Goal: Task Accomplishment & Management: Use online tool/utility

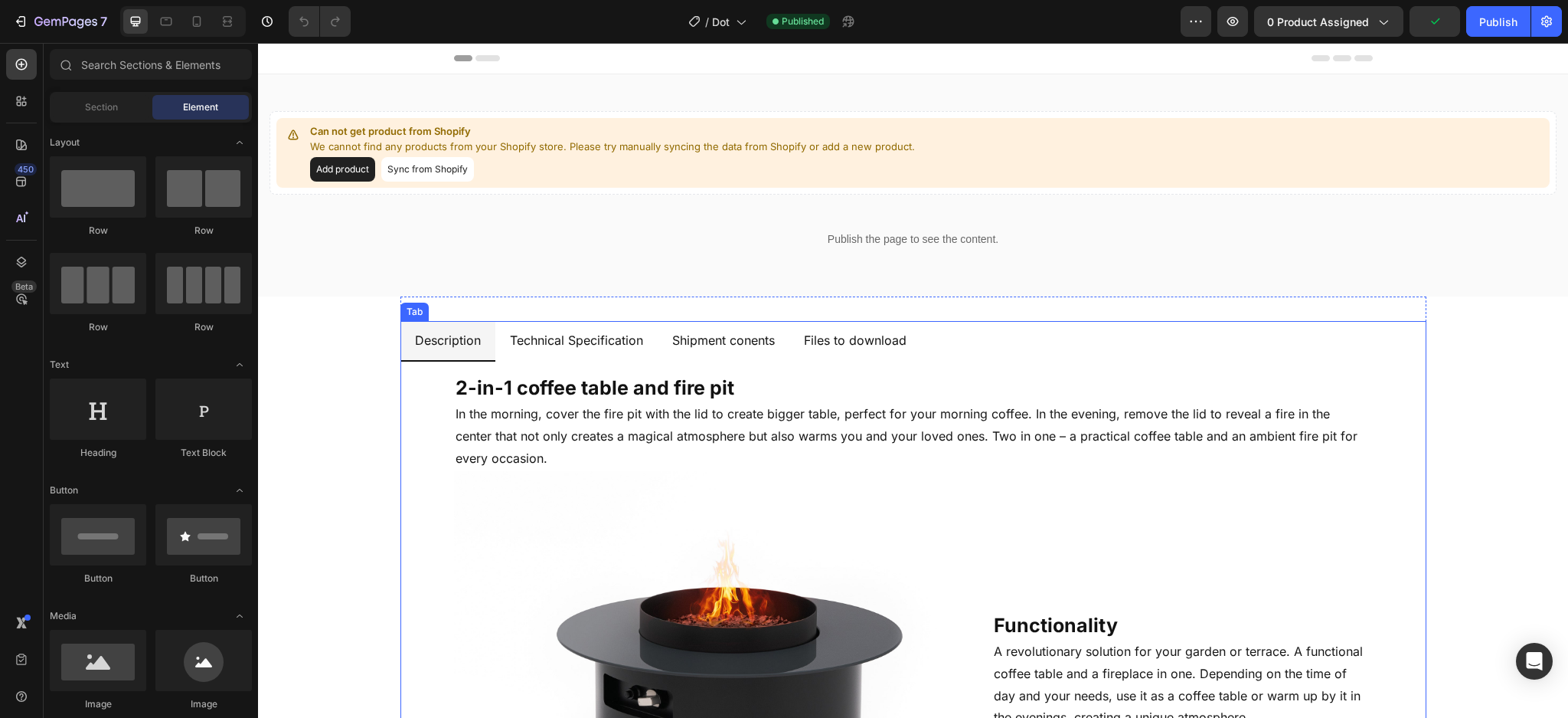
click at [685, 333] on p "Shipment conents" at bounding box center [723, 341] width 103 height 23
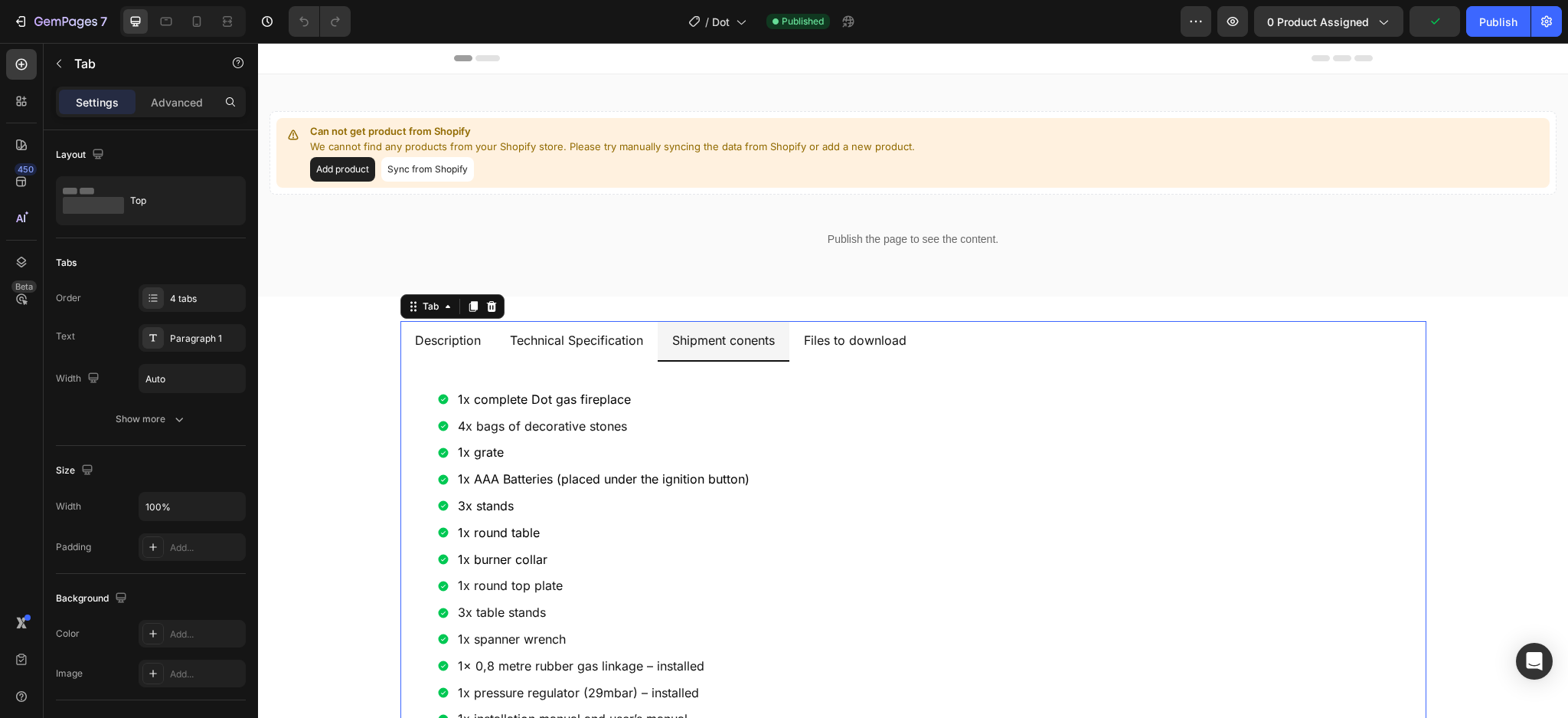
scroll to position [204, 0]
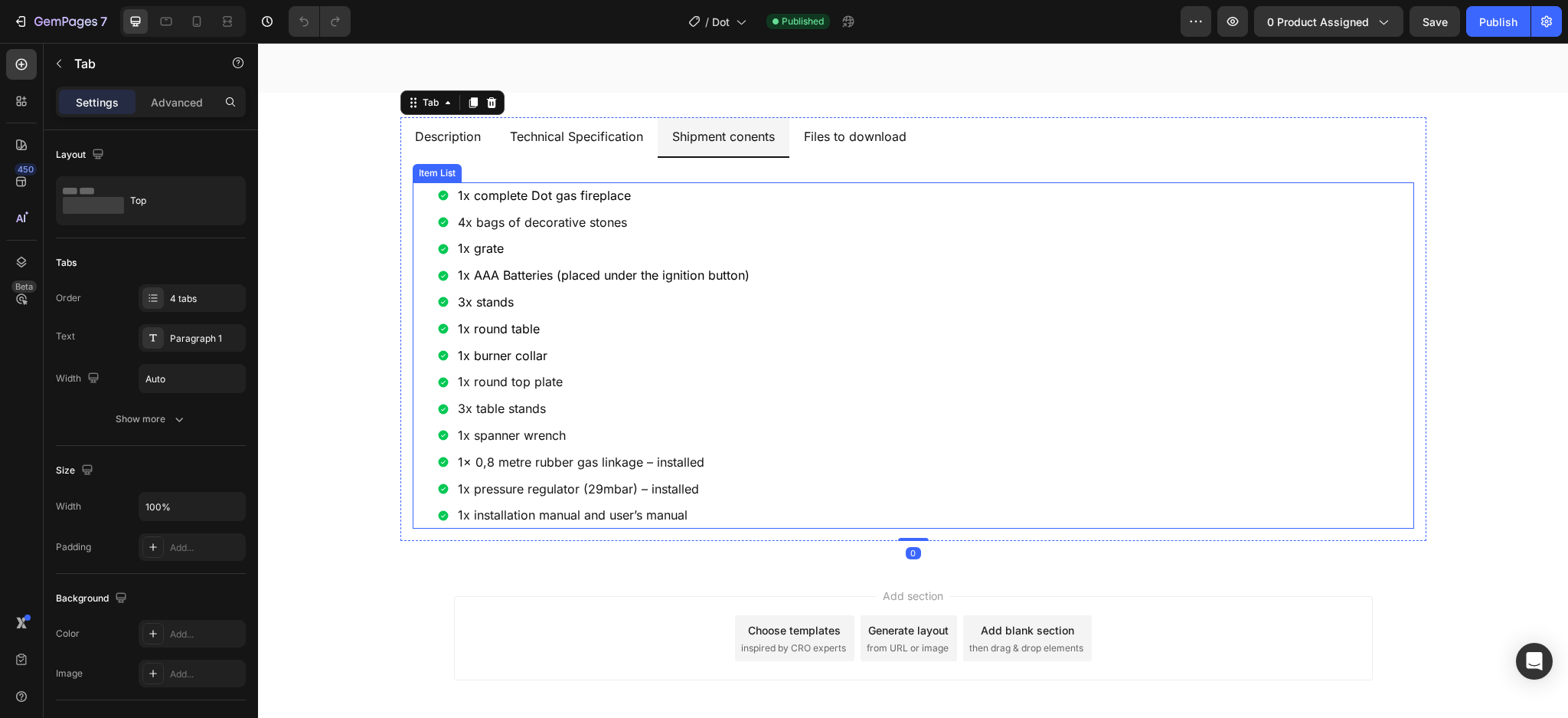
click at [573, 486] on p "1x pressure regulator (29mbar) – installed" at bounding box center [604, 489] width 292 height 23
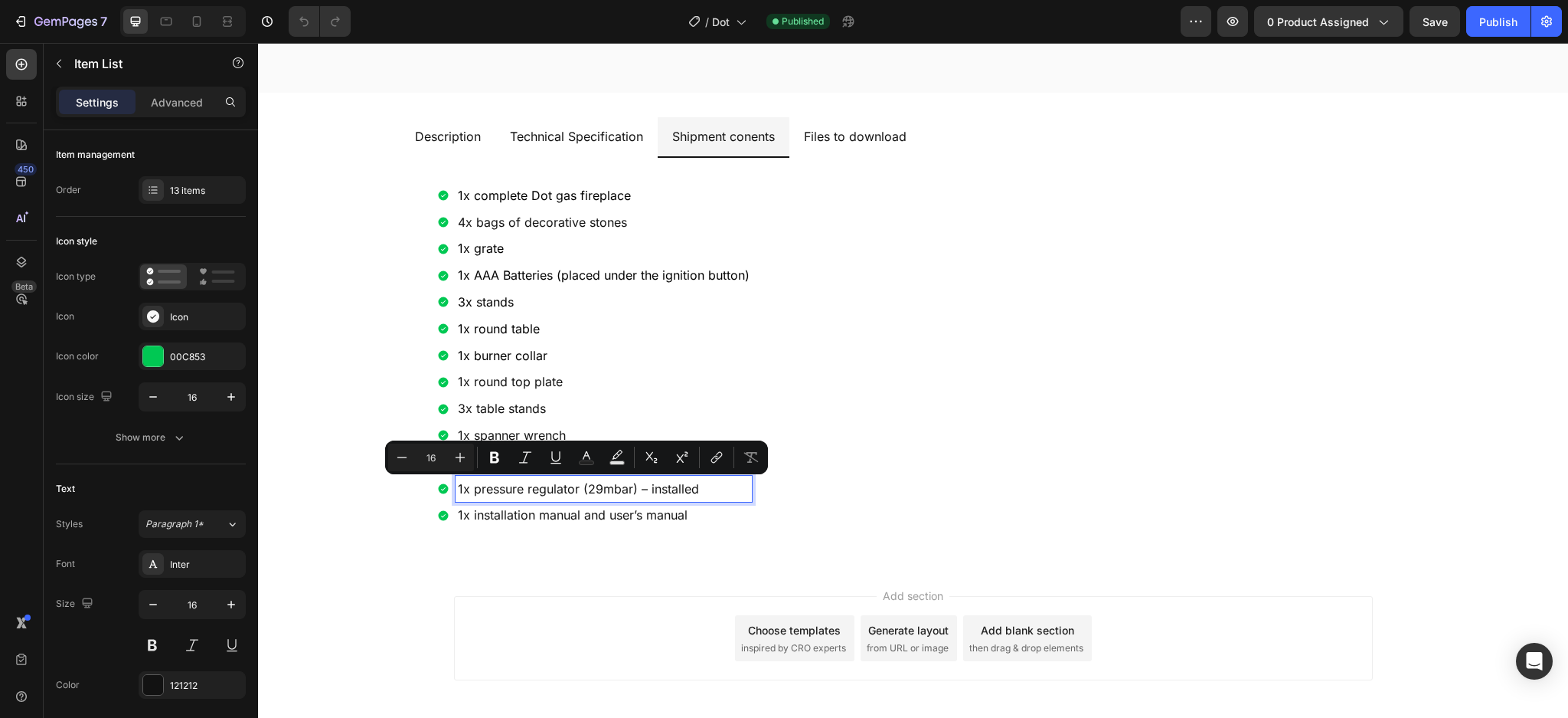
click at [465, 487] on p "1x pressure regulator (29mbar) – installed" at bounding box center [604, 489] width 292 height 23
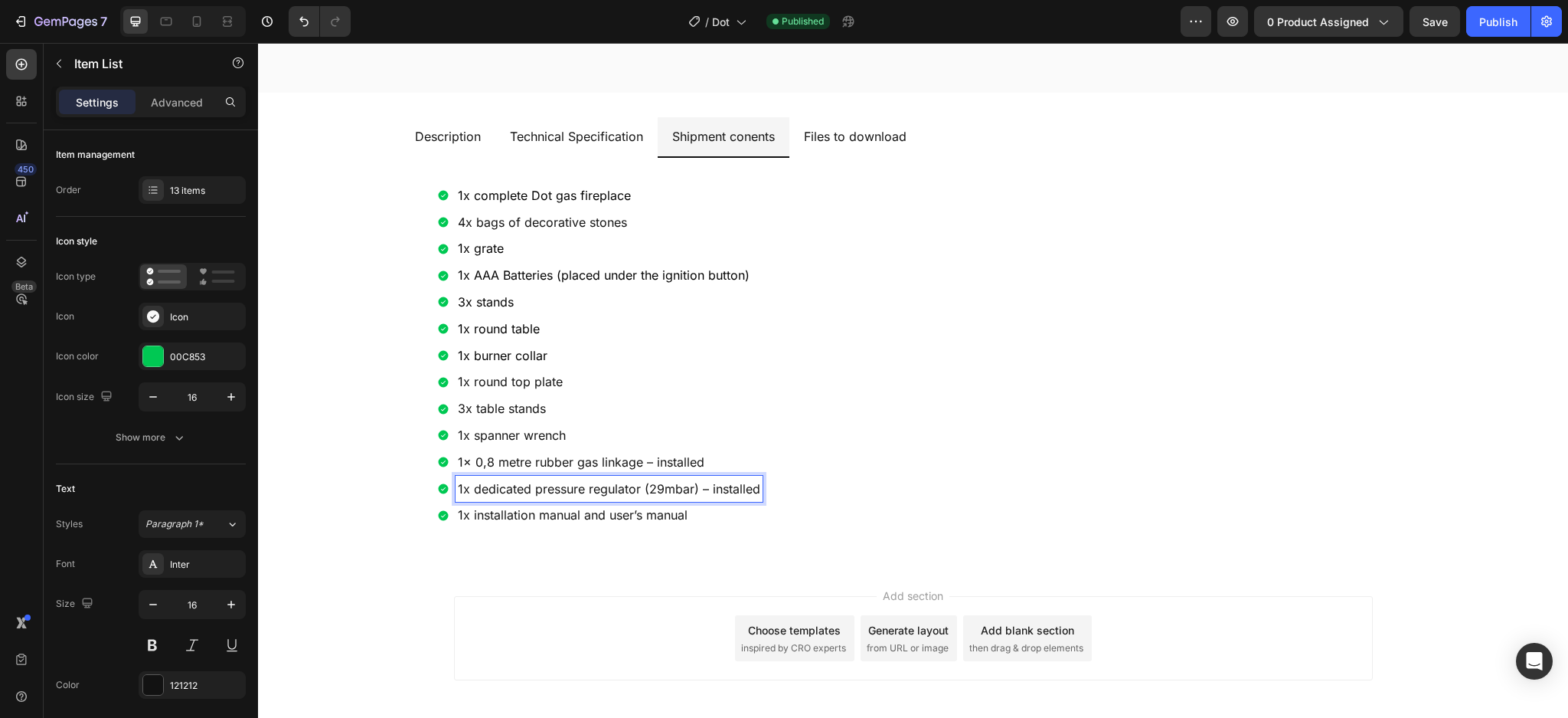
click at [689, 489] on p "1x dedicated pressure regulator (29mbar) – installed" at bounding box center [608, 489] width 302 height 23
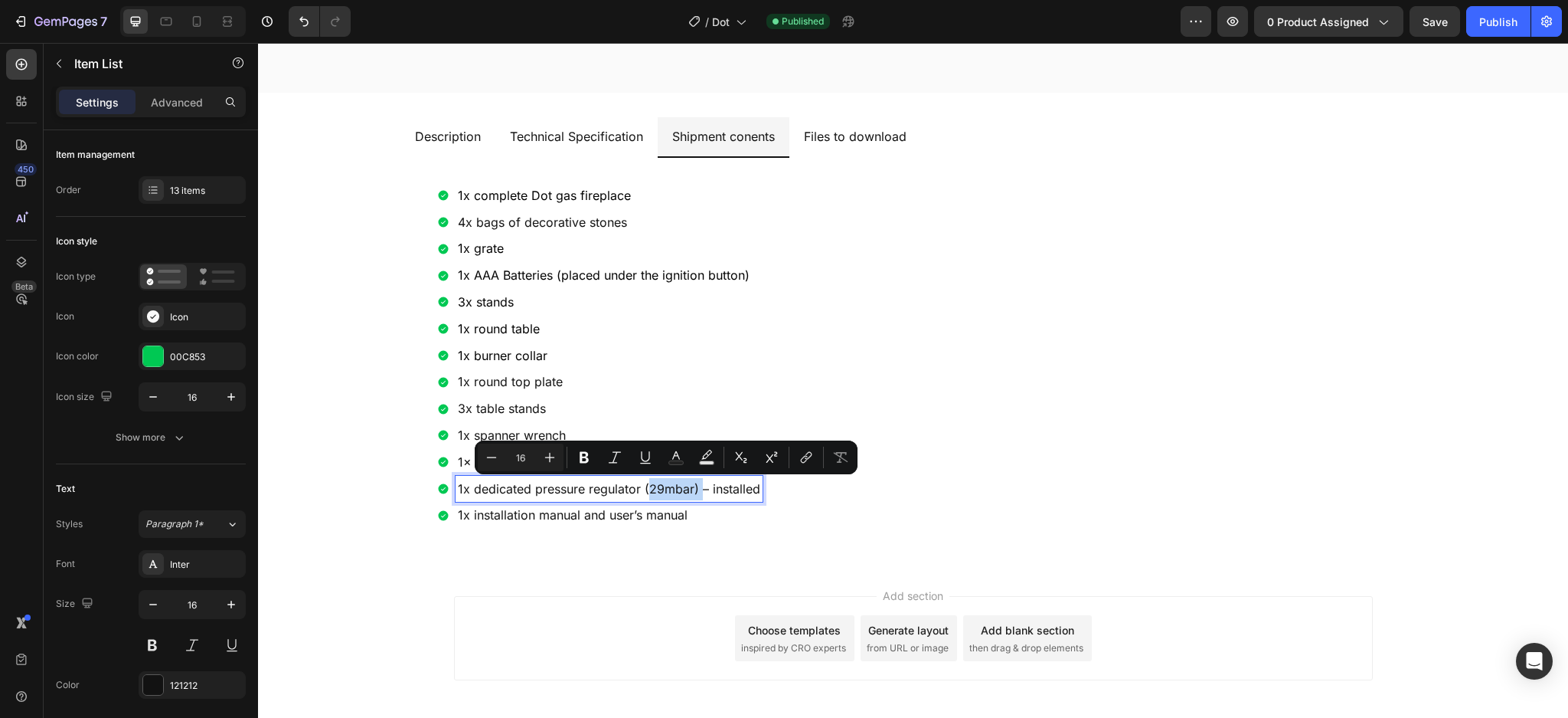
drag, startPoint x: 689, startPoint y: 490, endPoint x: 646, endPoint y: 491, distance: 43.0
click at [646, 491] on p "1x dedicated pressure regulator (29mbar) – installed" at bounding box center [608, 489] width 302 height 23
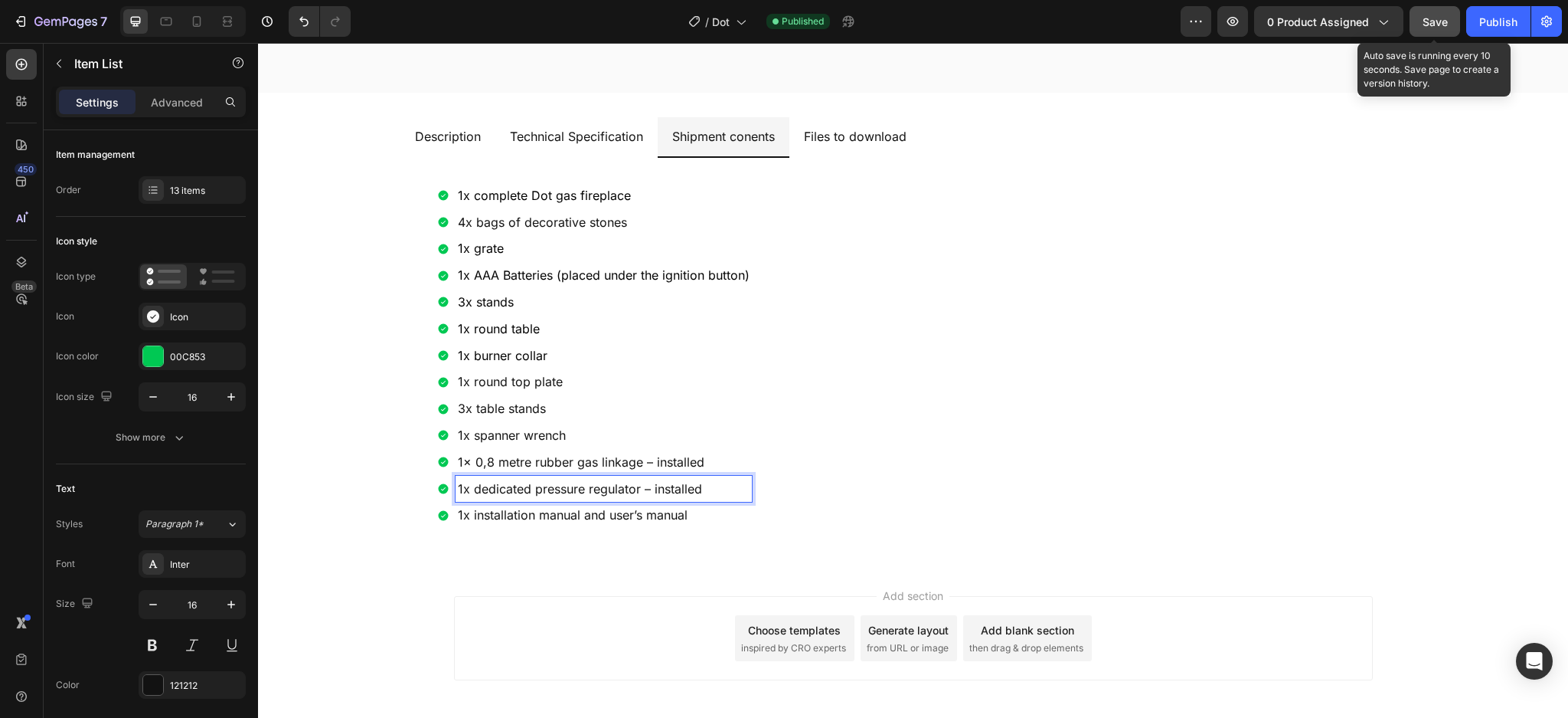
click at [1418, 17] on button "Save" at bounding box center [1435, 22] width 51 height 31
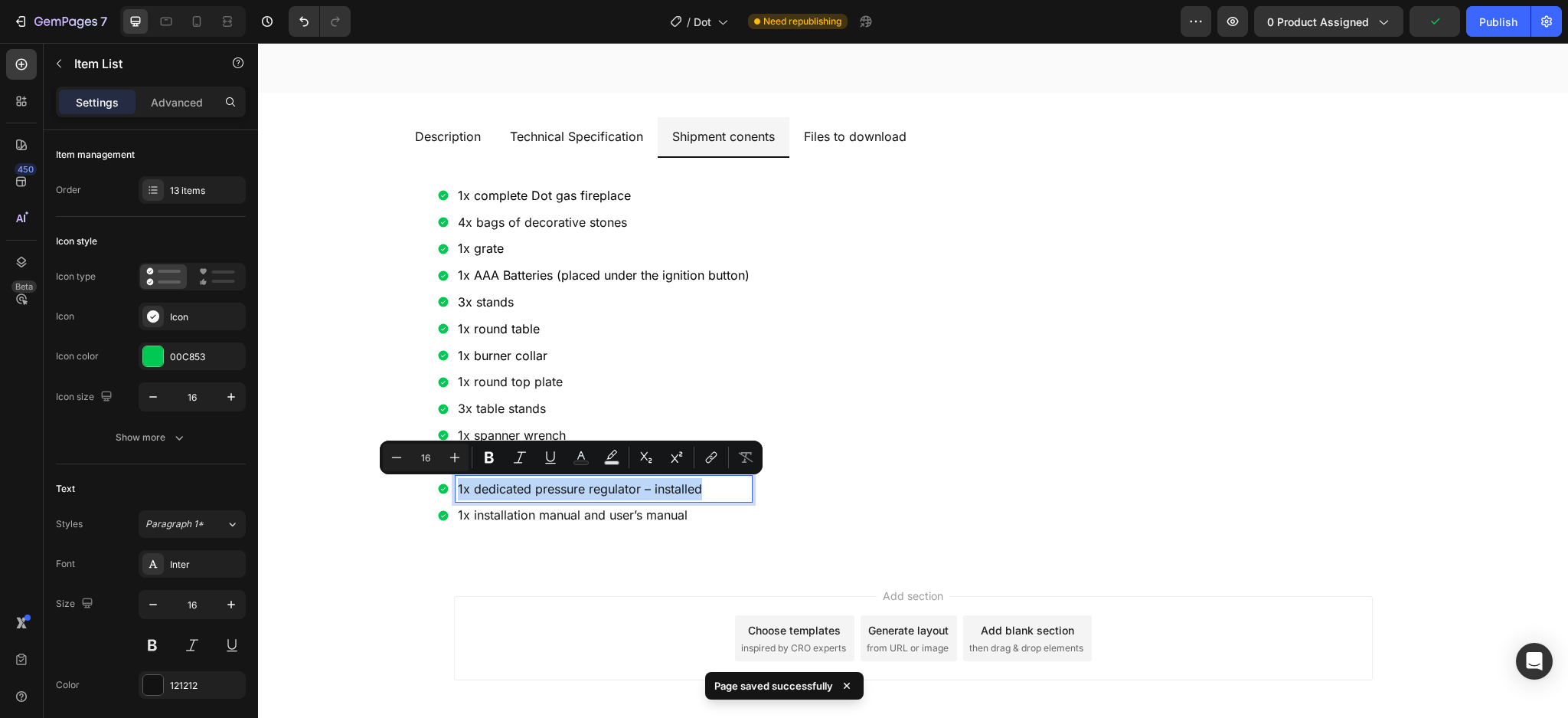
copy p "1x dedicated pressure regulator – installed"
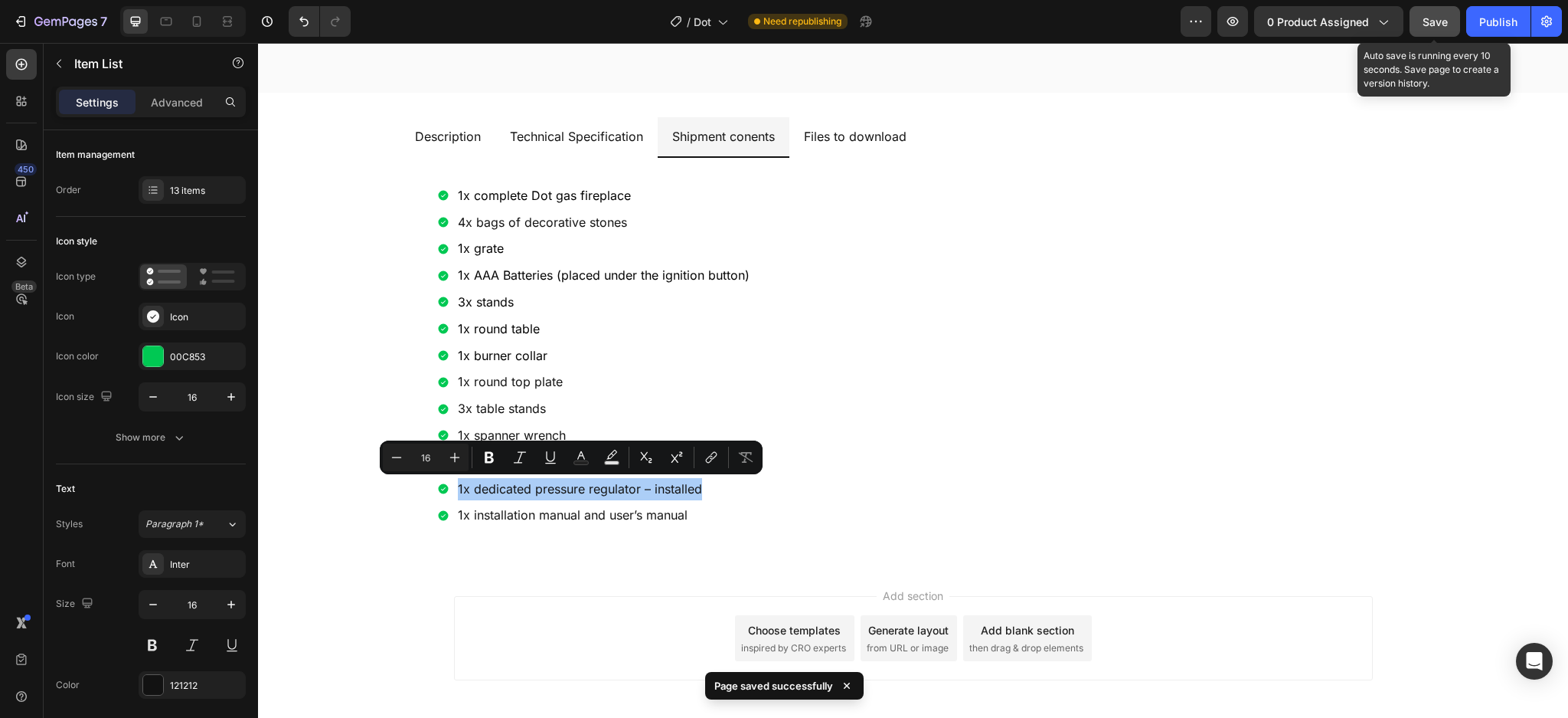
click at [1448, 23] on button "Save" at bounding box center [1435, 22] width 51 height 31
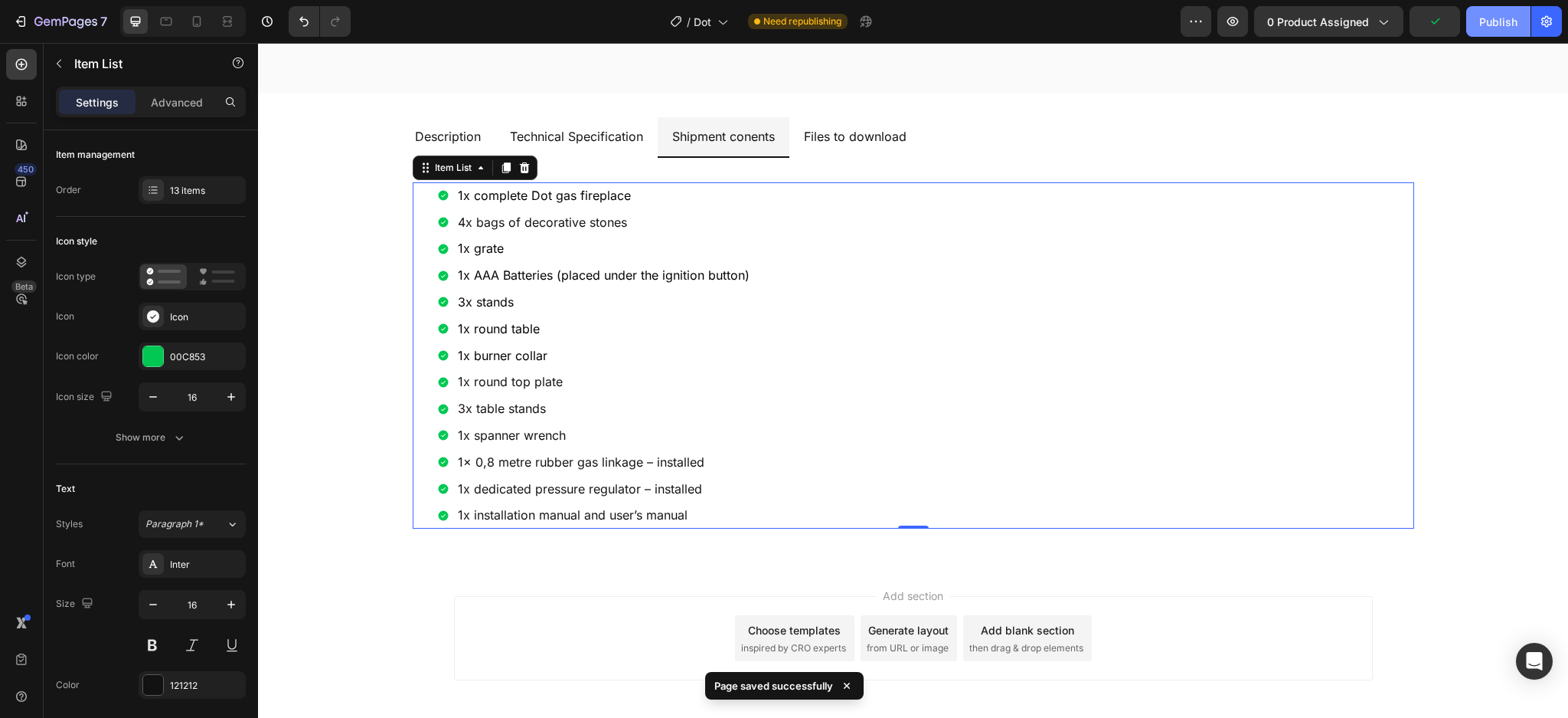
click at [1493, 19] on div "Publish" at bounding box center [1498, 22] width 39 height 16
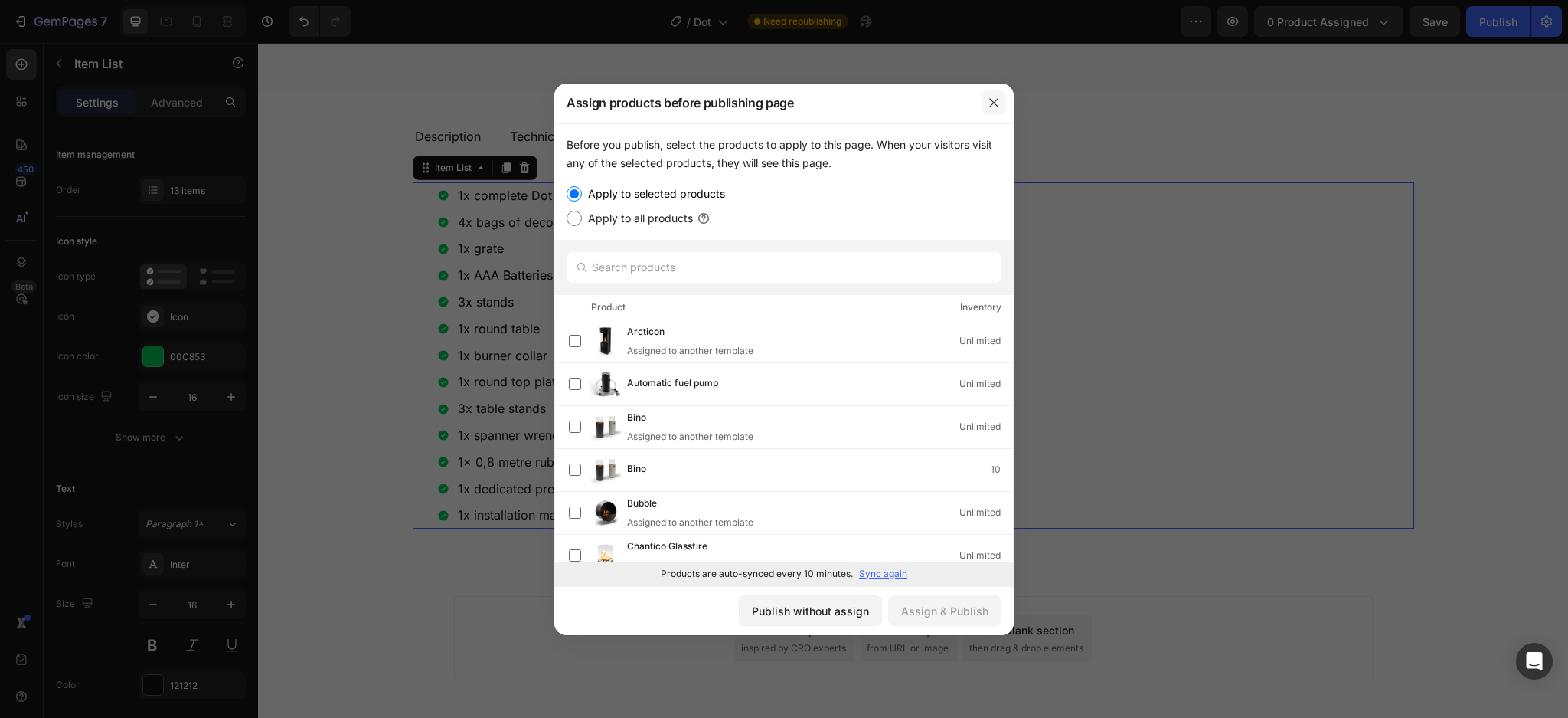
click at [994, 96] on icon "button" at bounding box center [994, 102] width 12 height 12
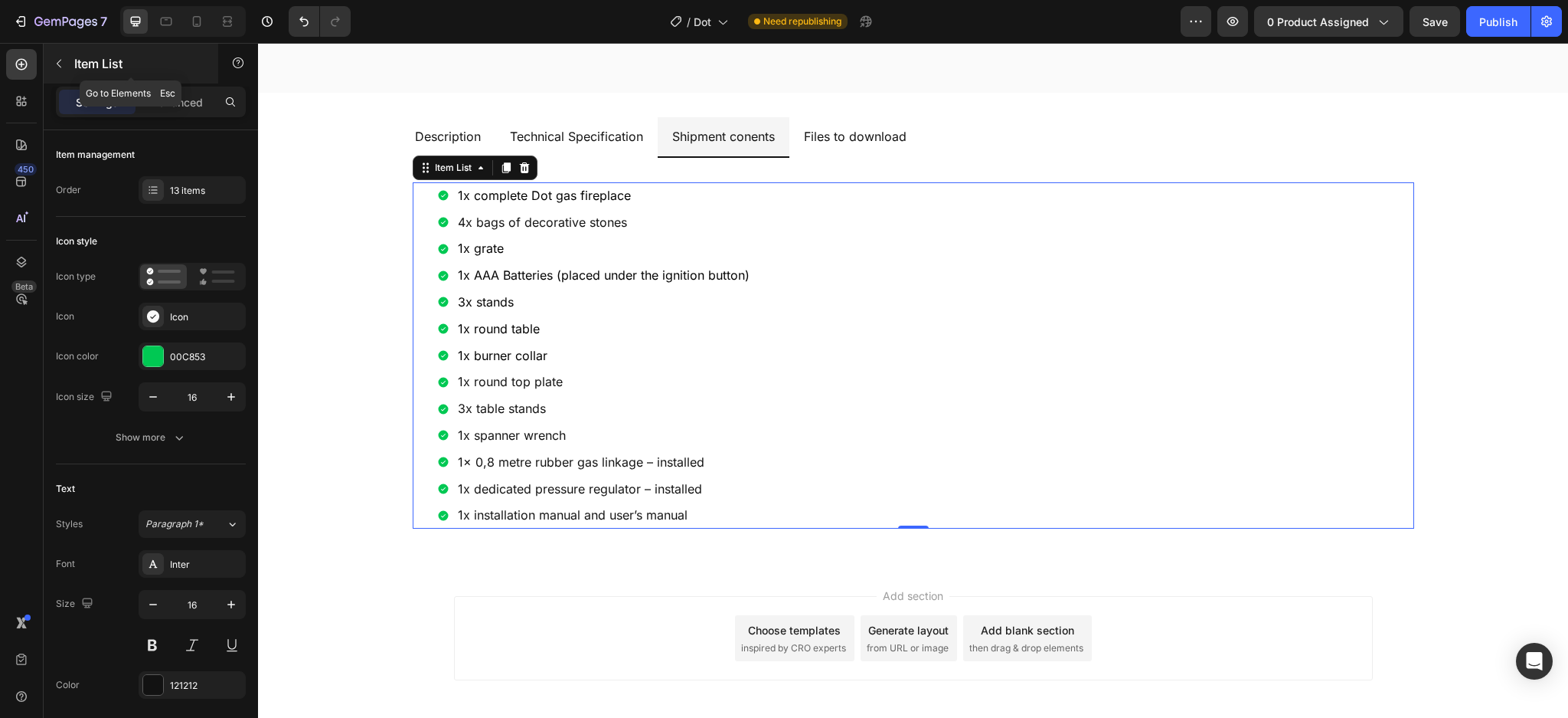
click at [91, 55] on p "Item List" at bounding box center [139, 64] width 130 height 19
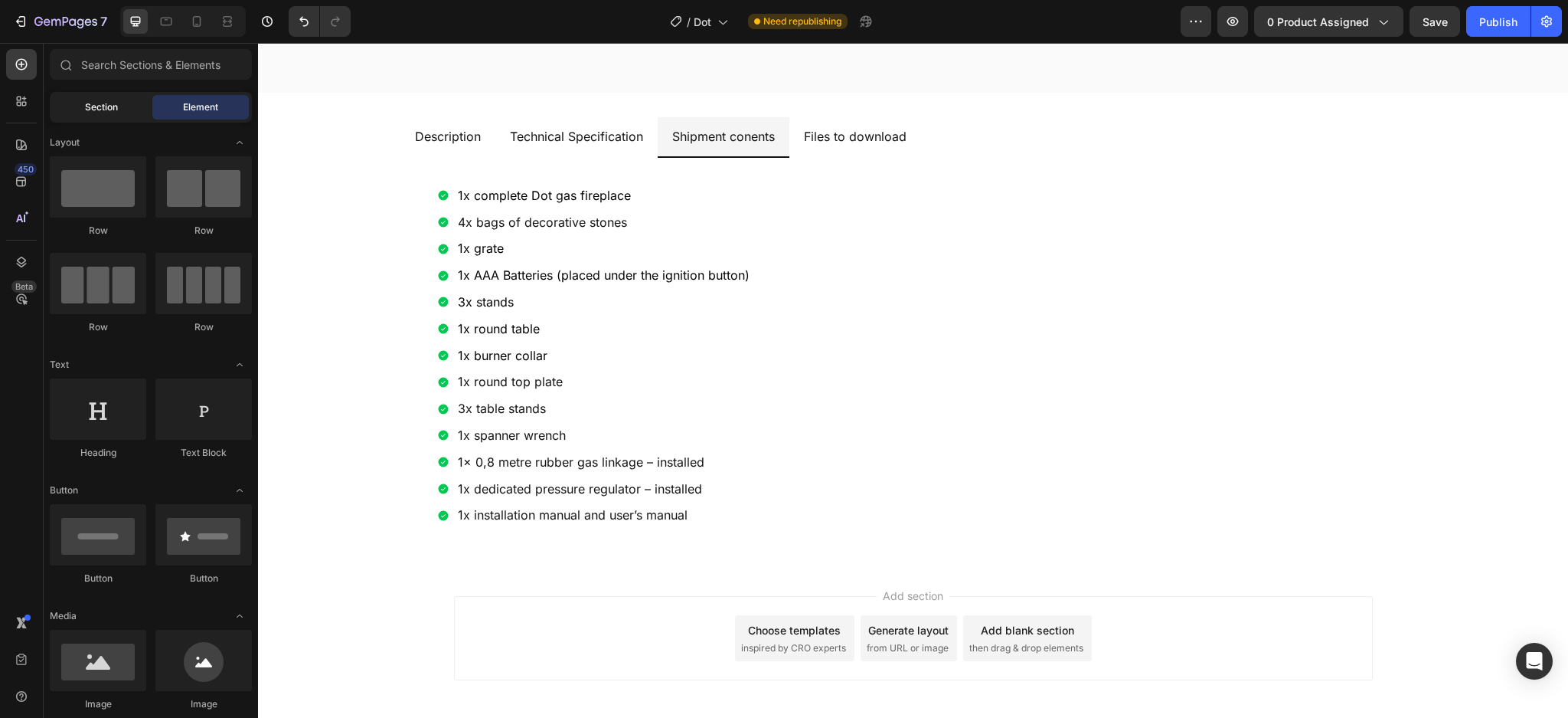
click at [113, 101] on span "Section" at bounding box center [101, 107] width 33 height 14
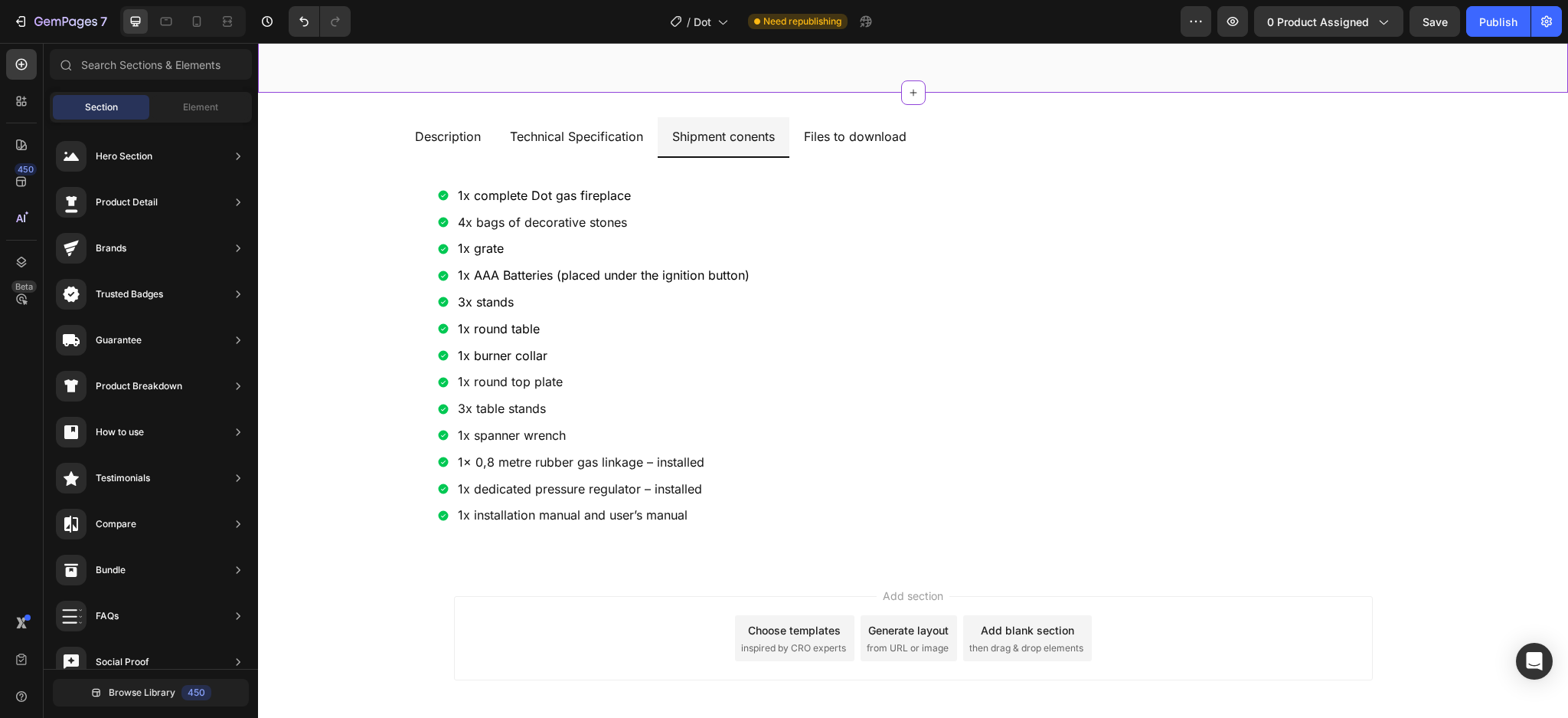
scroll to position [0, 0]
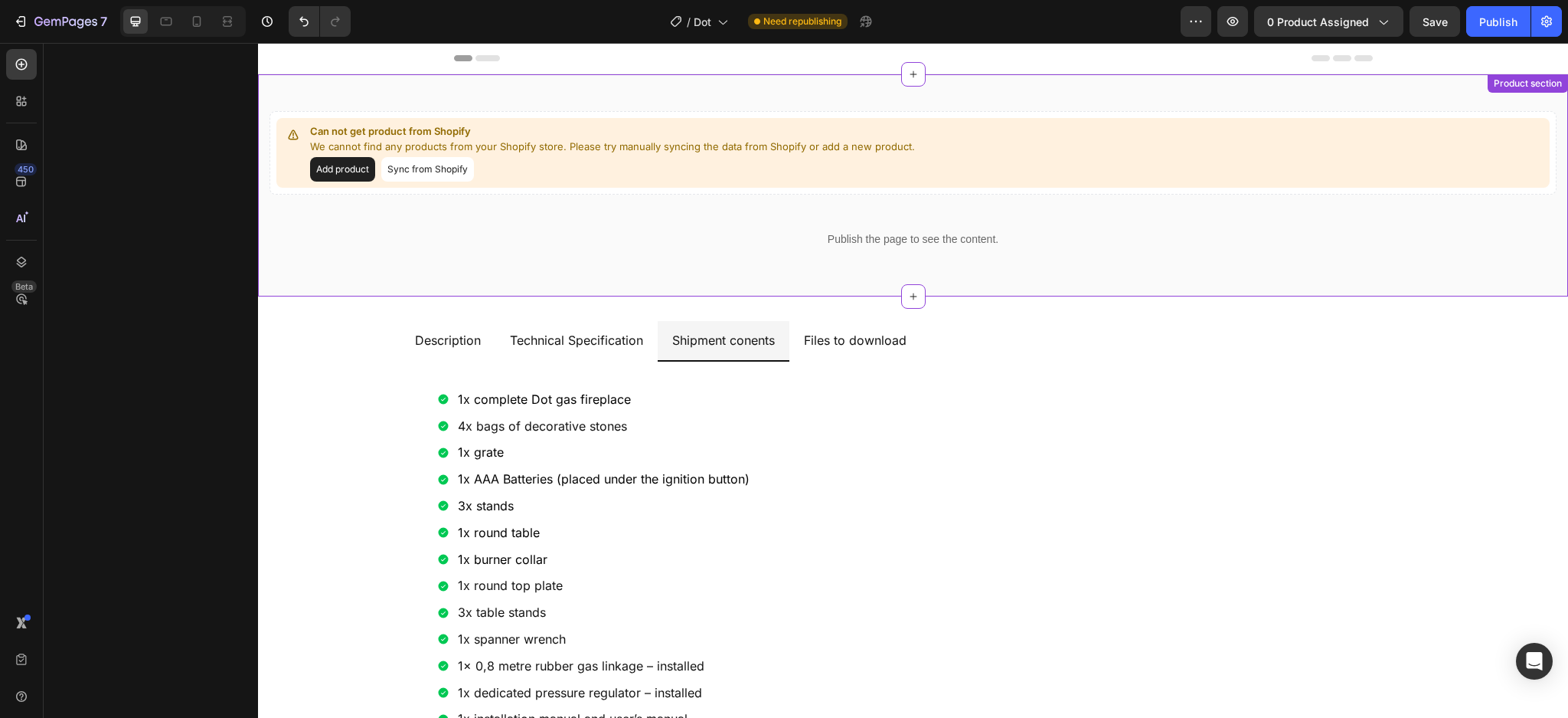
click at [739, 151] on p "We cannot find any products from your Shopify store. Please try manually syncin…" at bounding box center [612, 147] width 605 height 15
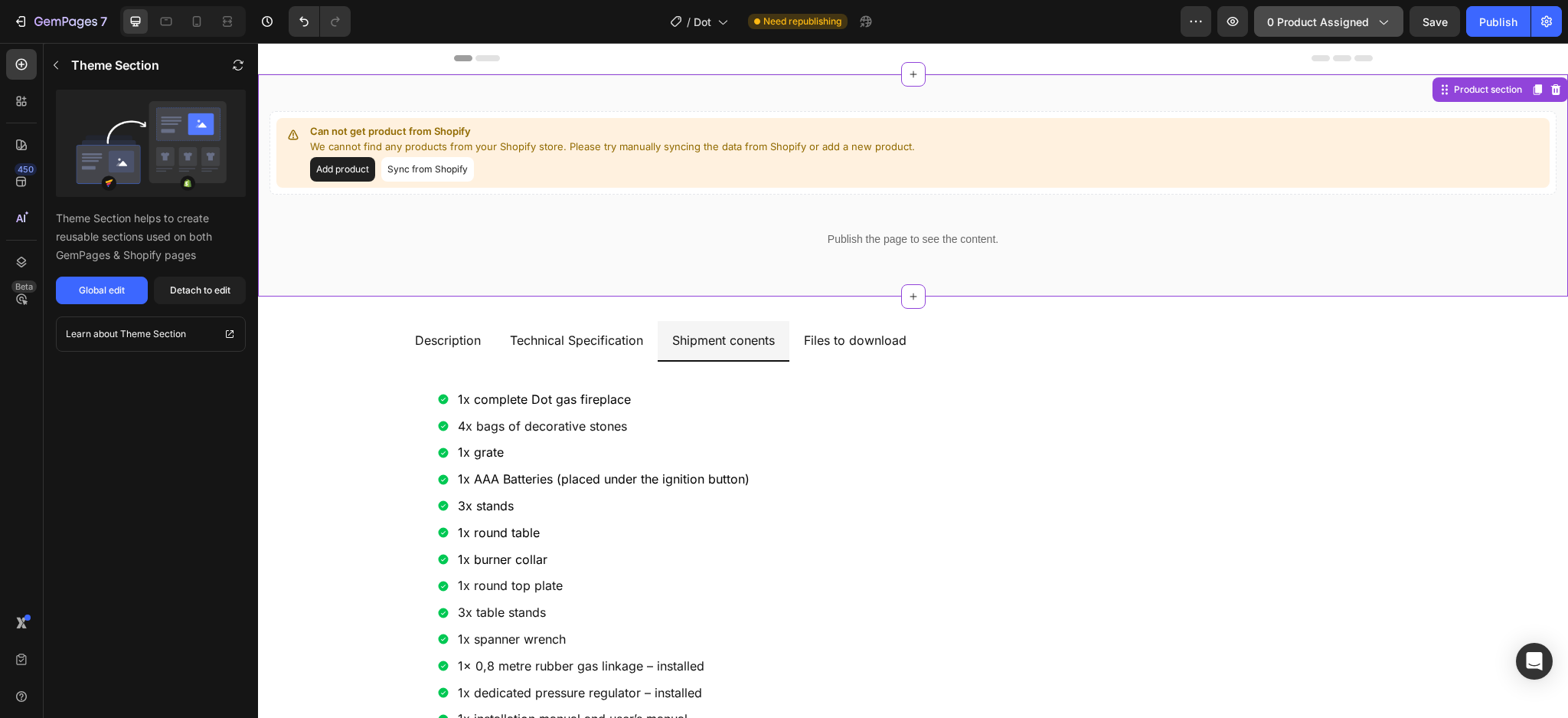
click at [1380, 17] on icon "button" at bounding box center [1383, 22] width 15 height 15
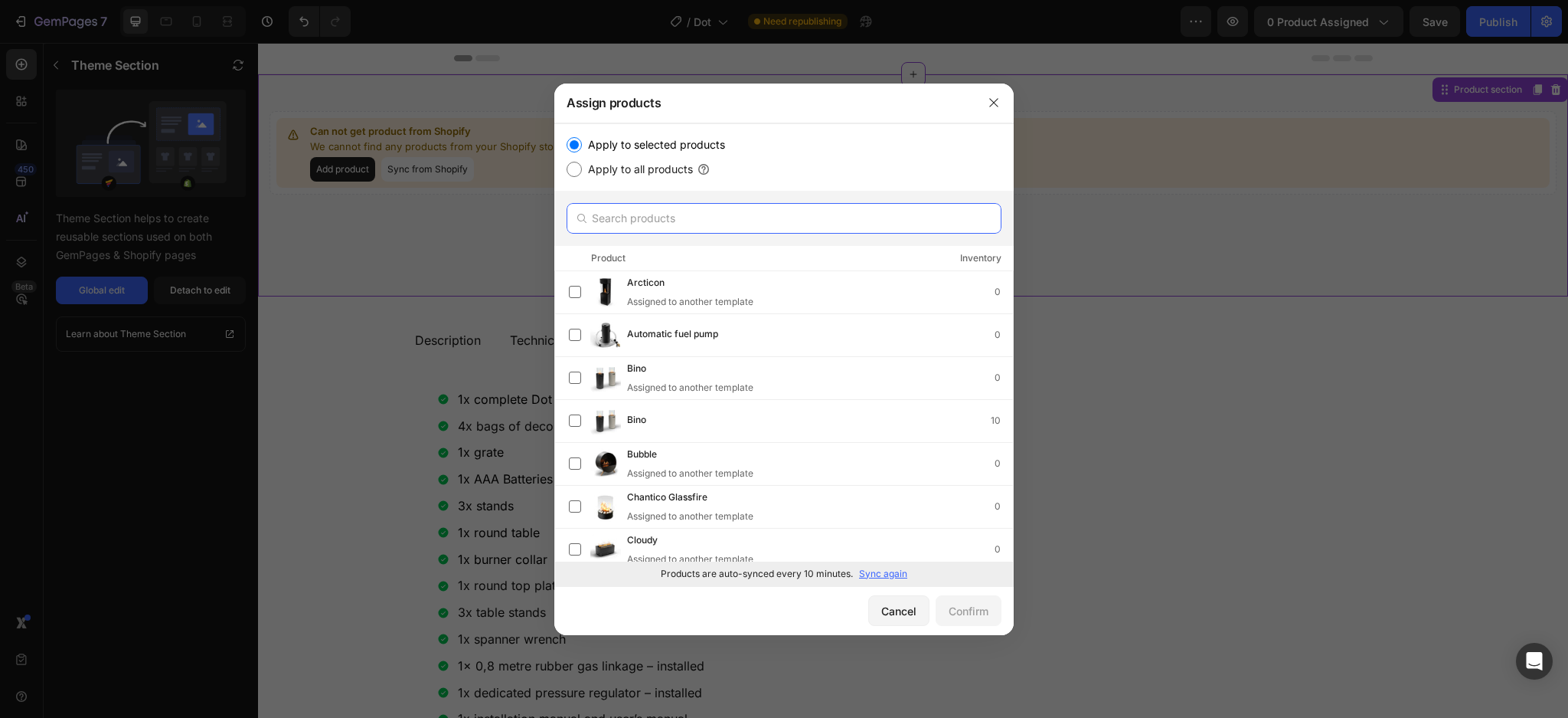
click at [793, 217] on input "text" at bounding box center [784, 219] width 435 height 31
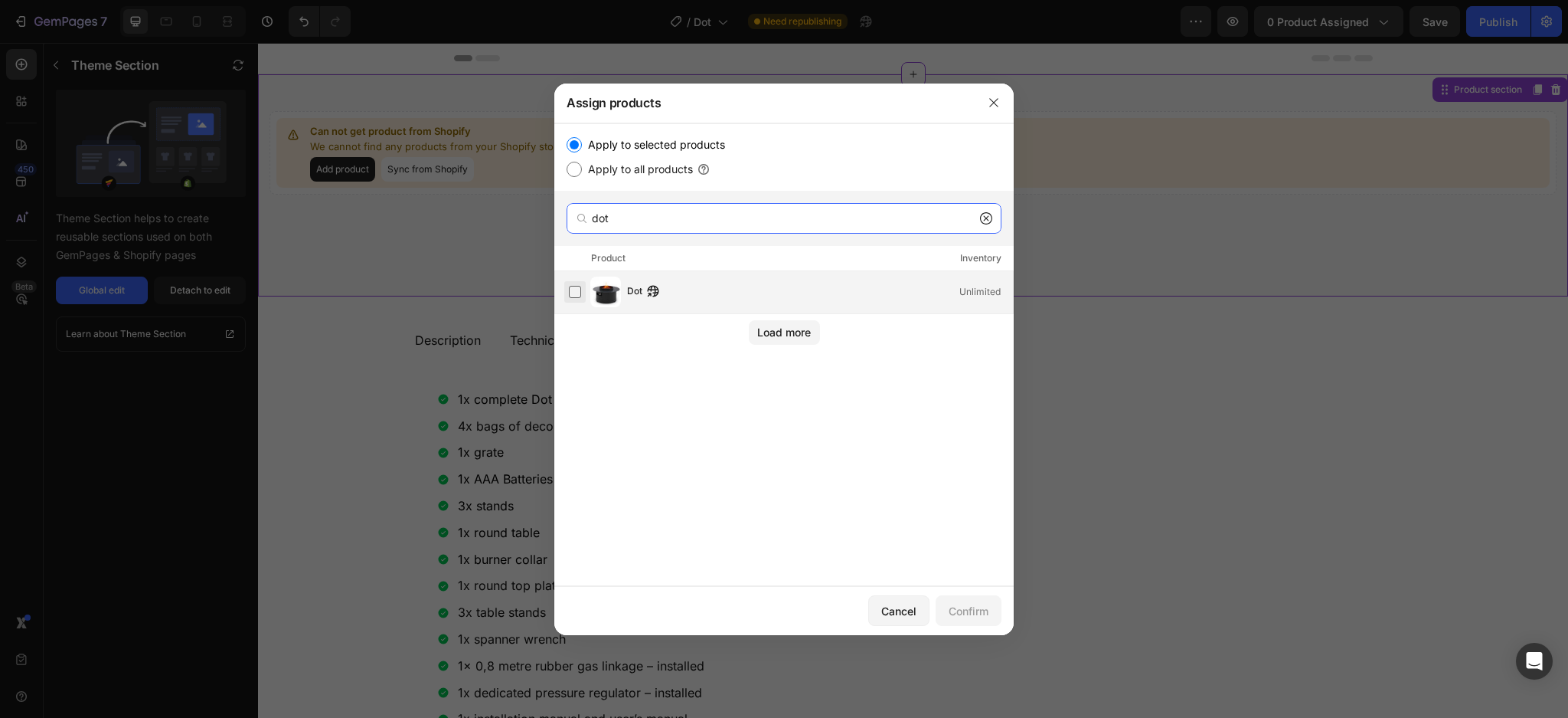
type input "dot"
click at [569, 290] on label at bounding box center [574, 291] width 12 height 12
click at [952, 622] on button "Confirm" at bounding box center [969, 611] width 66 height 31
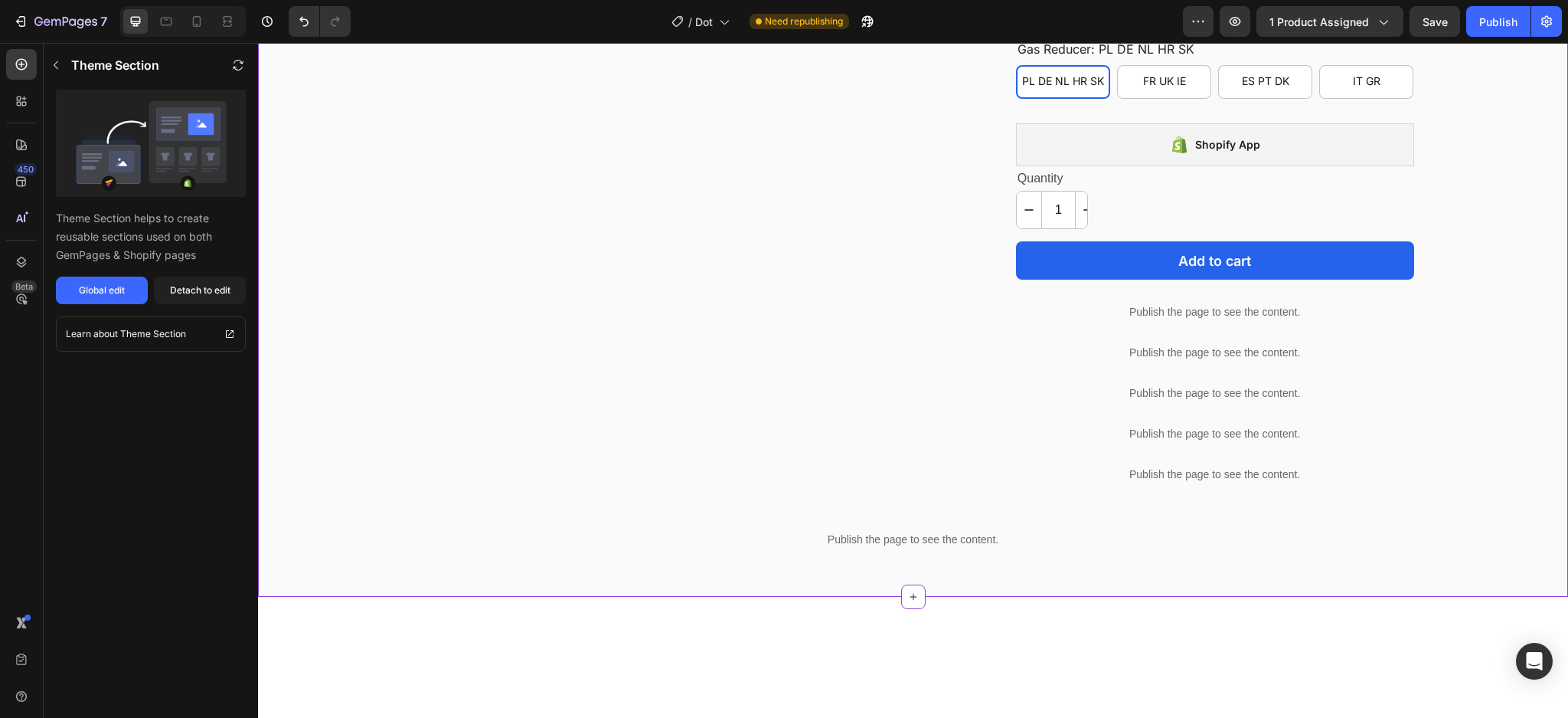
scroll to position [102, 0]
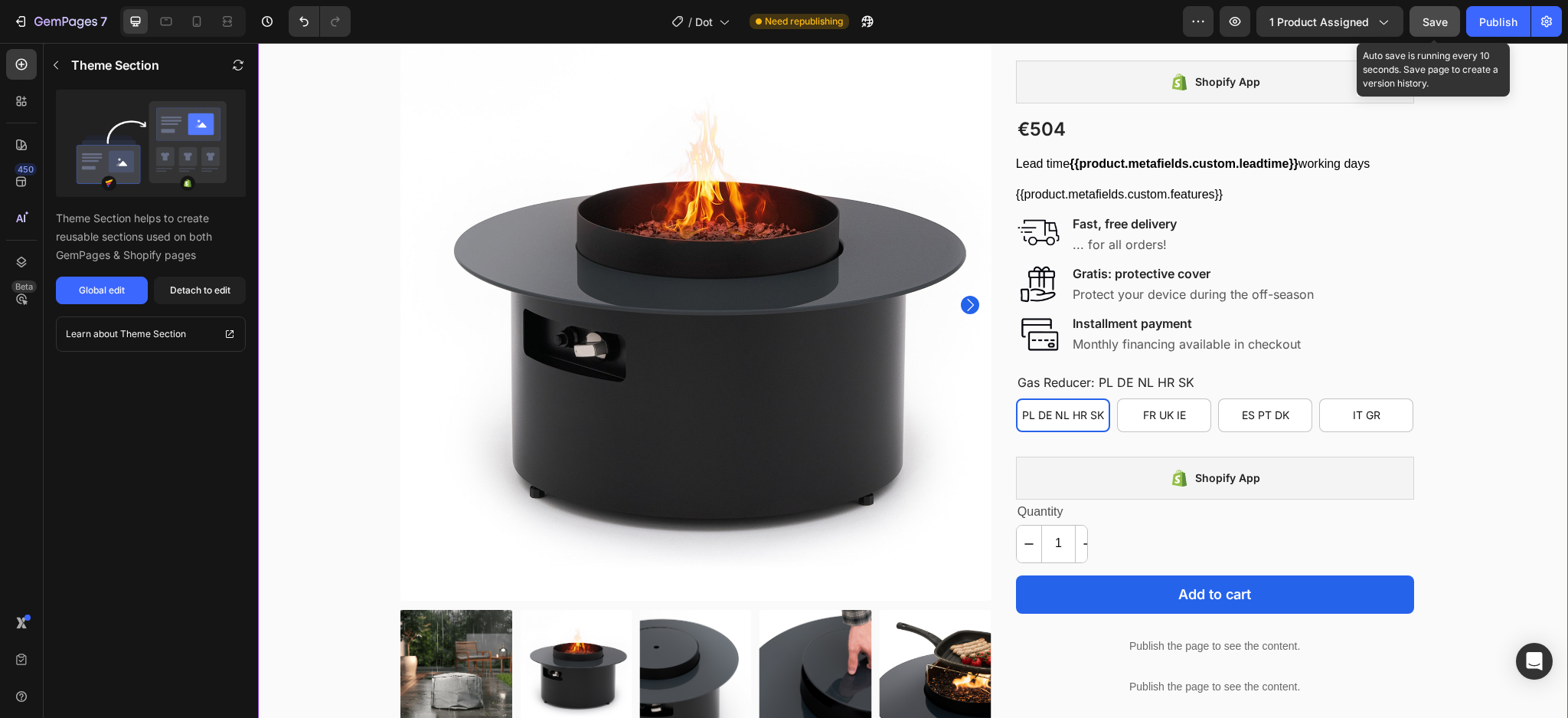
click at [1444, 22] on span "Save" at bounding box center [1435, 22] width 25 height 13
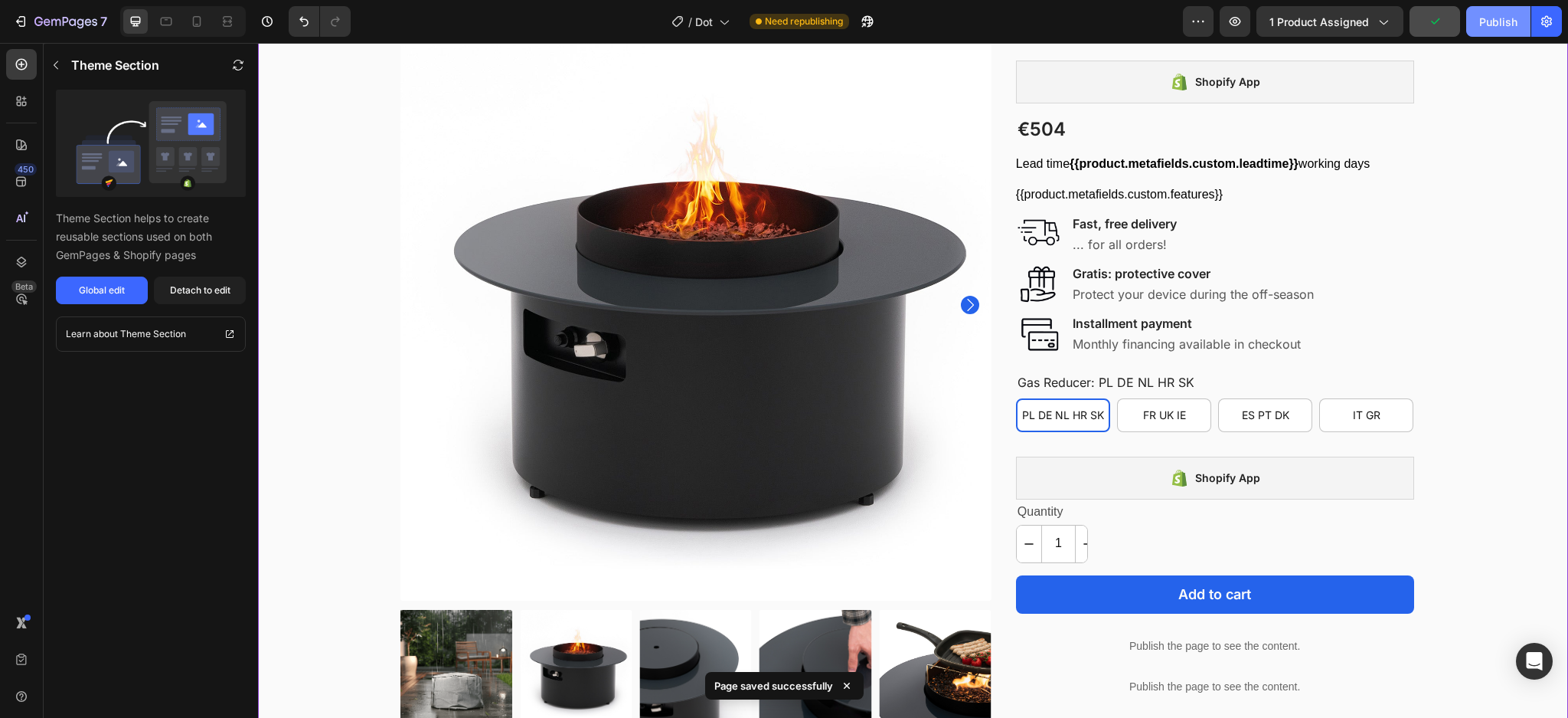
click at [1478, 22] on button "Publish" at bounding box center [1498, 22] width 64 height 31
